Goal: Information Seeking & Learning: Find specific fact

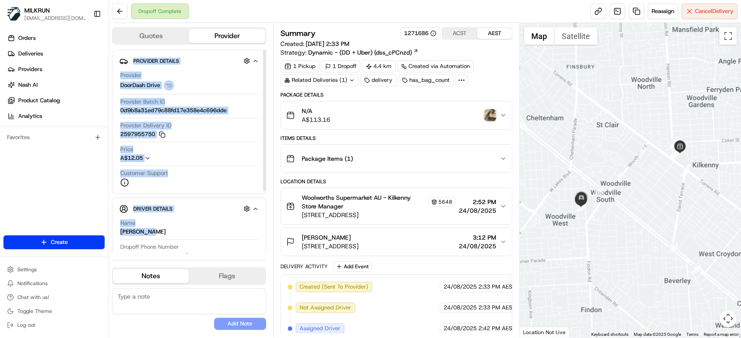
drag, startPoint x: 146, startPoint y: 232, endPoint x: 110, endPoint y: 232, distance: 35.6
click at [110, 232] on div "Quotes Provider Provider Details Hidden ( 3 ) Provider DoorDash Drive Provider …" at bounding box center [190, 180] width 164 height 315
drag, startPoint x: 143, startPoint y: 232, endPoint x: 148, endPoint y: 232, distance: 4.8
click at [144, 232] on div "[PERSON_NAME]" at bounding box center [143, 232] width 46 height 8
click at [156, 233] on div "Name [PERSON_NAME]" at bounding box center [189, 228] width 138 height 16
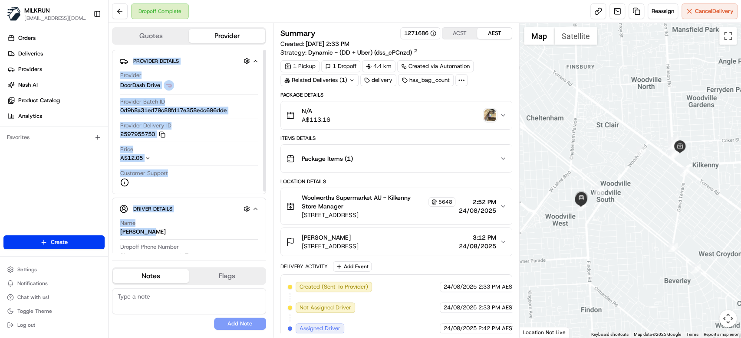
click at [200, 175] on div "Customer Support" at bounding box center [189, 178] width 138 height 17
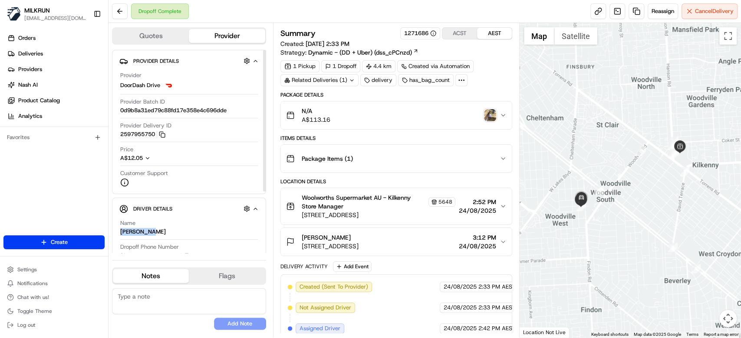
drag, startPoint x: 150, startPoint y: 230, endPoint x: 118, endPoint y: 230, distance: 32.6
click at [118, 230] on div "Driver Details Hidden ( 8 ) Name [PERSON_NAME] Dropoff Phone Number [PHONE_NUMB…" at bounding box center [189, 269] width 154 height 143
copy div "[PERSON_NAME]"
click at [490, 115] on img "button" at bounding box center [490, 115] width 12 height 12
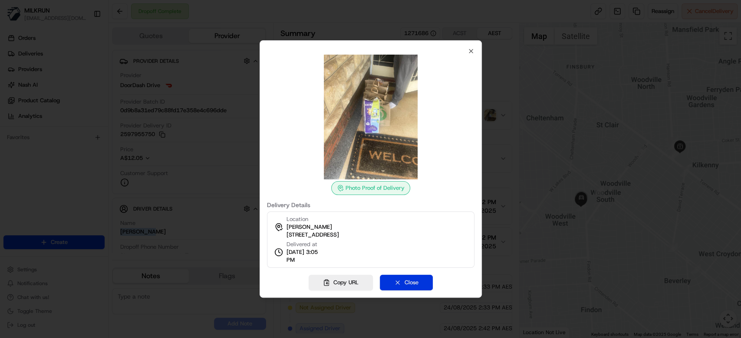
drag, startPoint x: 416, startPoint y: 290, endPoint x: 416, endPoint y: 234, distance: 55.5
click at [416, 289] on button "Close" at bounding box center [406, 283] width 53 height 16
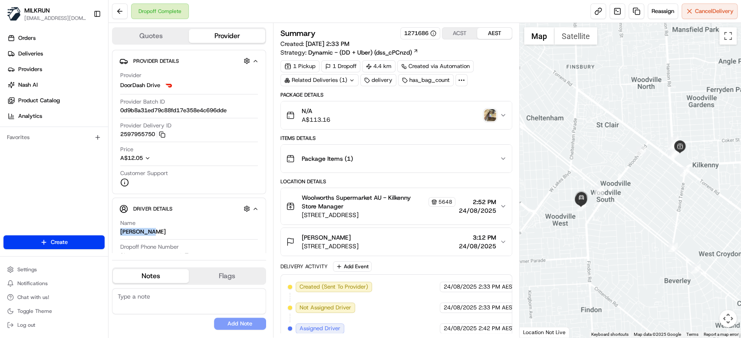
click at [503, 154] on button "Package Items ( 1 )" at bounding box center [396, 159] width 231 height 28
click at [498, 155] on div "Package Items ( 1 )" at bounding box center [392, 158] width 213 height 17
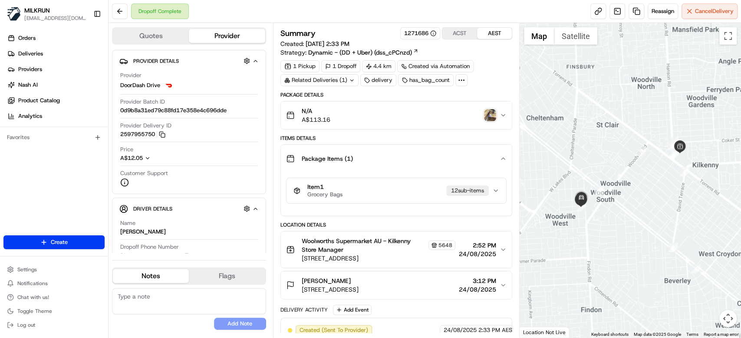
click at [493, 188] on icon "button" at bounding box center [495, 190] width 7 height 7
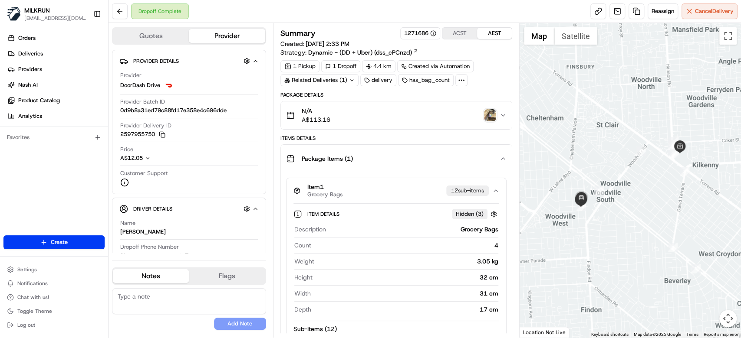
click at [493, 188] on icon "button" at bounding box center [495, 190] width 7 height 7
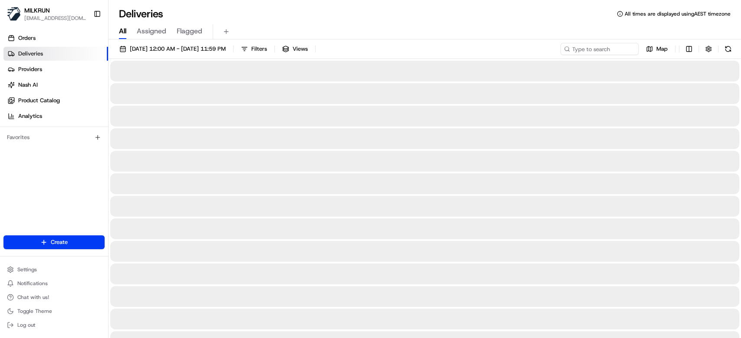
click at [125, 33] on span "All" at bounding box center [122, 31] width 7 height 10
click at [594, 47] on input at bounding box center [586, 49] width 104 height 12
paste input "[PERSON_NAME]"
type input "[PERSON_NAME]"
